Goal: Navigation & Orientation: Understand site structure

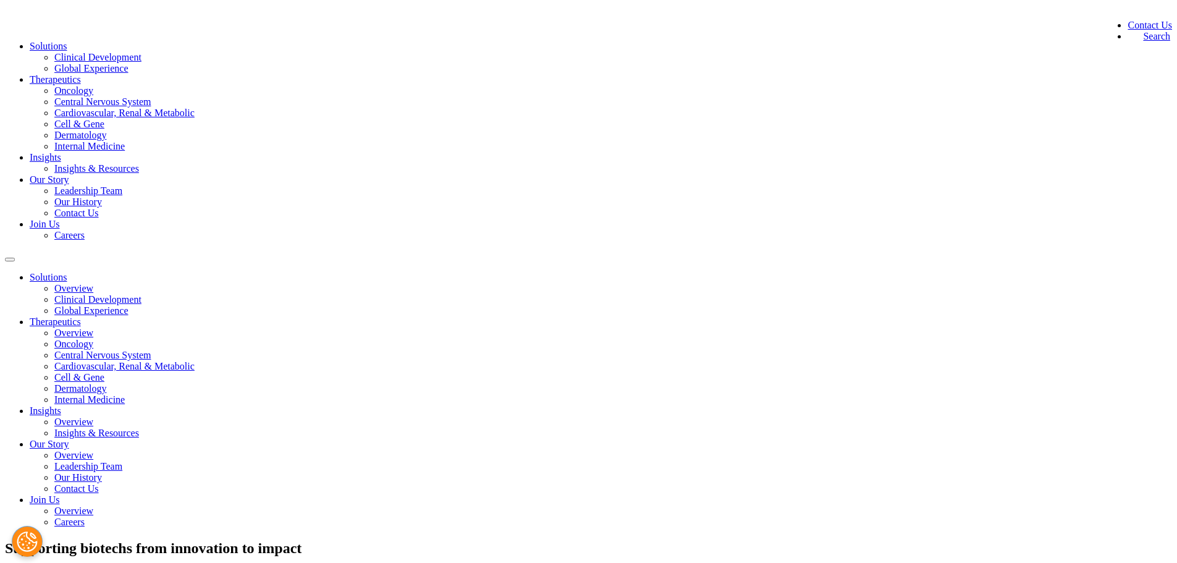
click at [85, 230] on link "Careers" at bounding box center [69, 235] width 30 height 11
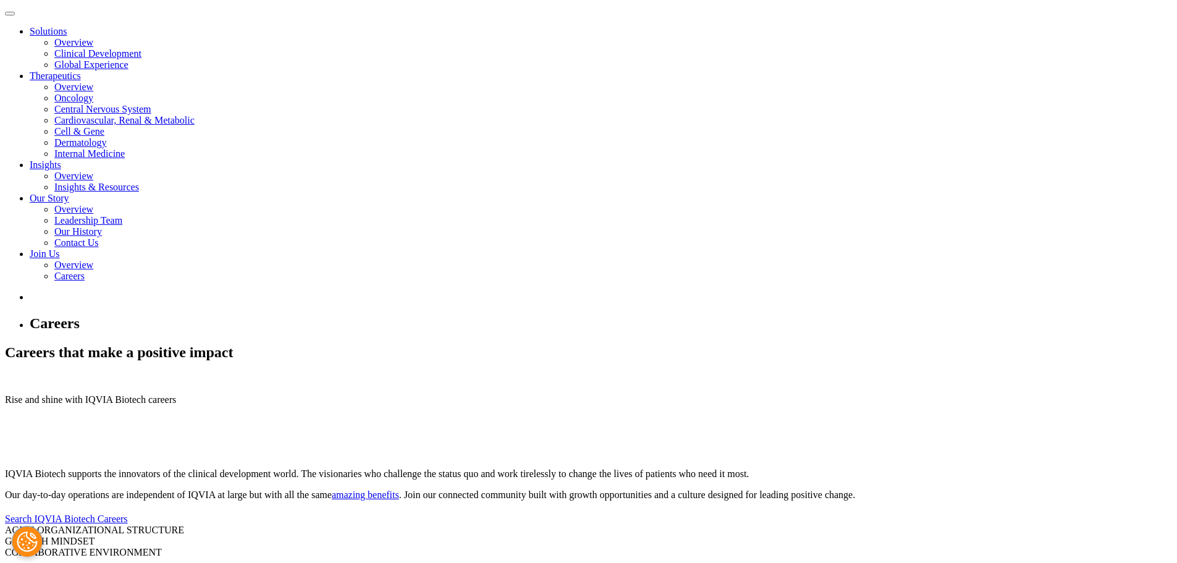
scroll to position [247, 0]
click at [128, 512] on link "Search IQVIA Biotech Careers" at bounding box center [66, 517] width 123 height 11
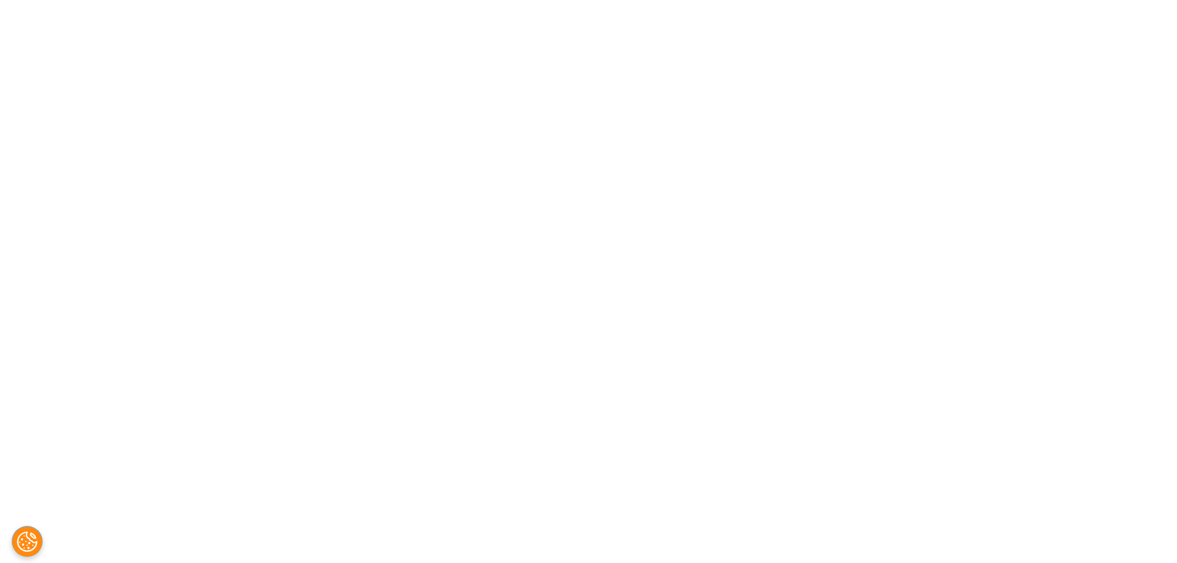
scroll to position [1622, 0]
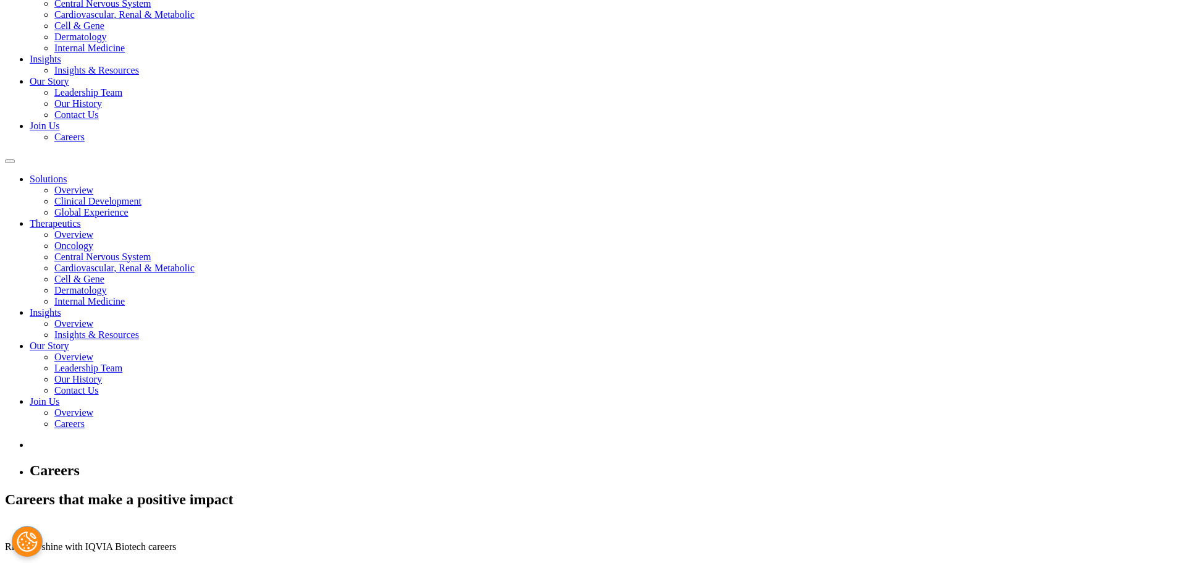
scroll to position [0, 0]
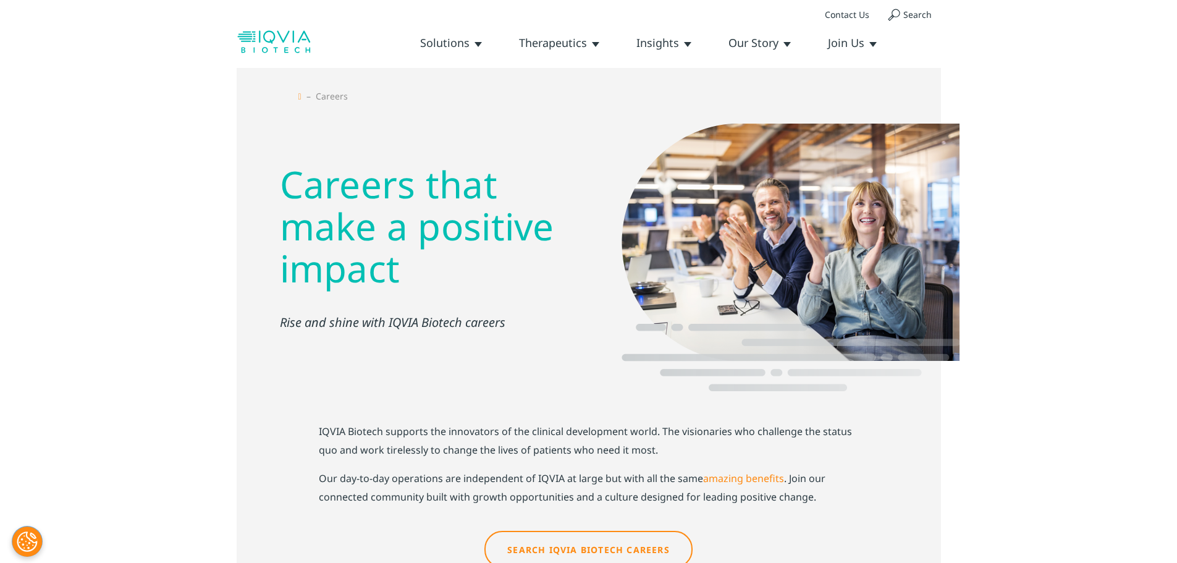
click at [0, 0] on link "Oncology" at bounding box center [0, 0] width 0 height 0
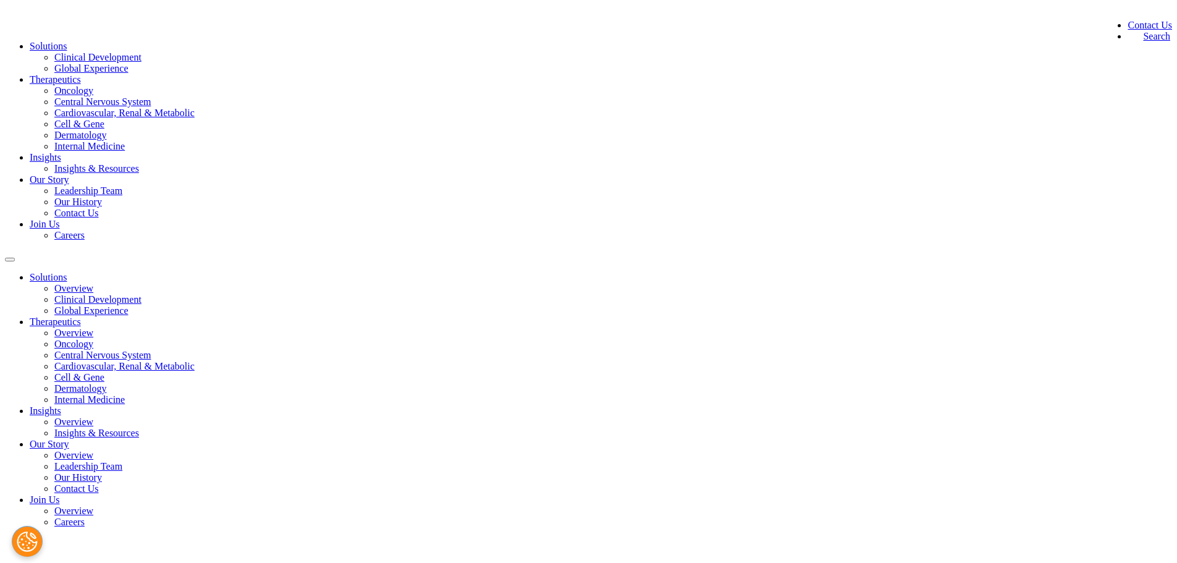
click at [122, 185] on link "Leadership Team" at bounding box center [88, 190] width 68 height 11
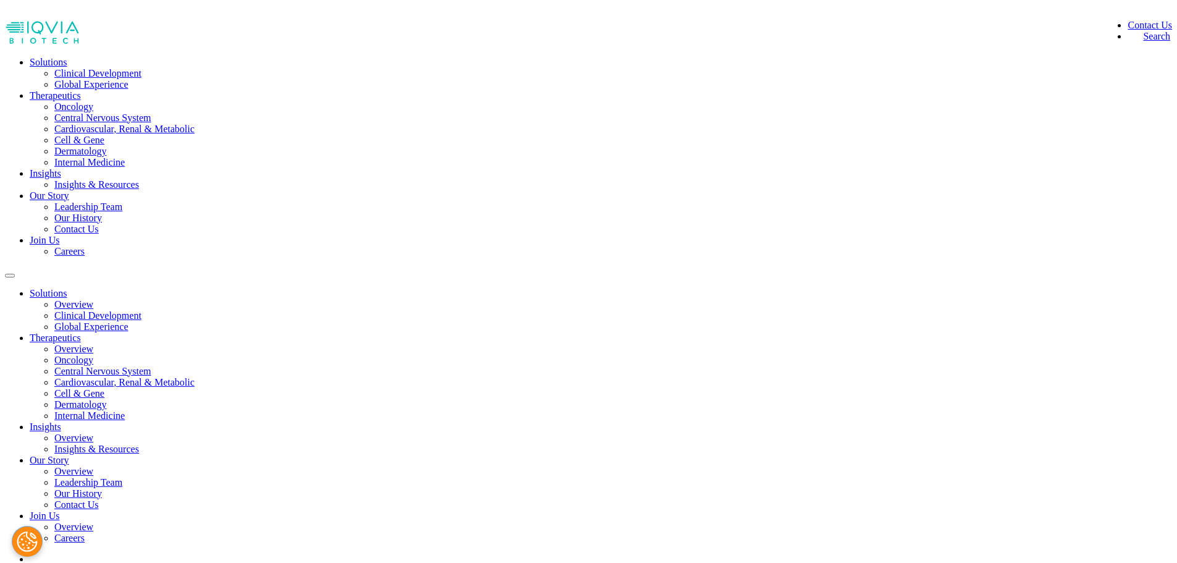
click at [102, 213] on link "Our History" at bounding box center [78, 218] width 48 height 11
